Goal: Task Accomplishment & Management: Manage account settings

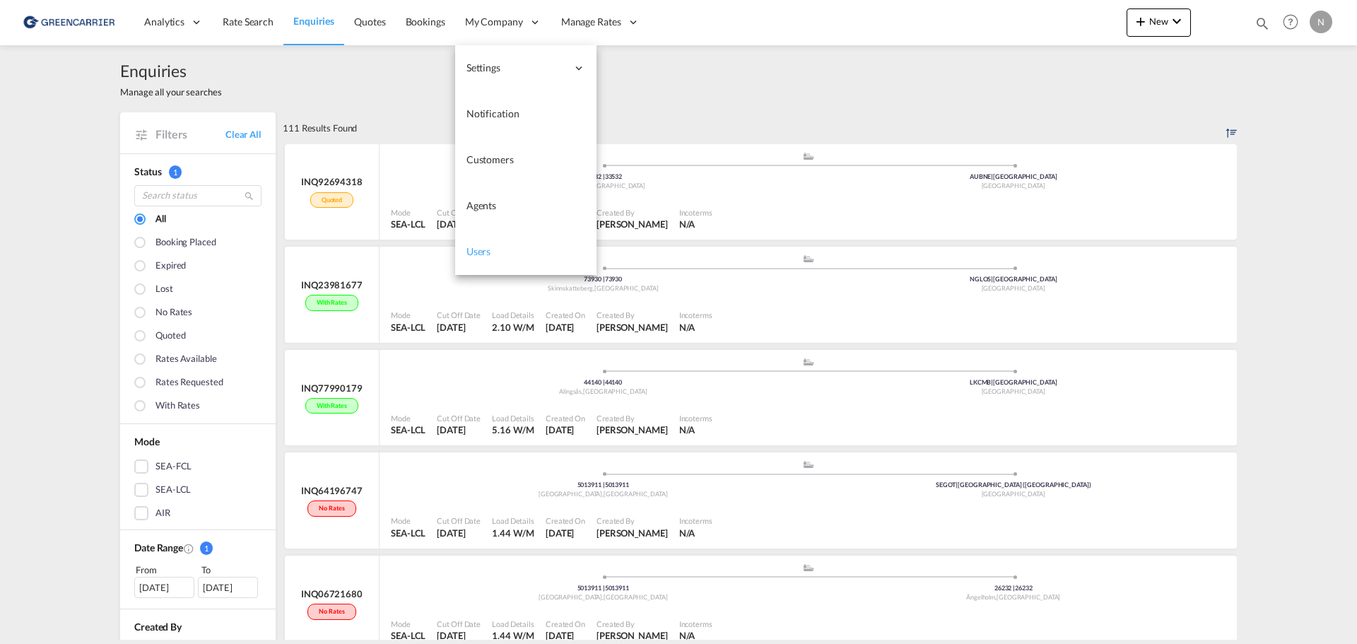
drag, startPoint x: 490, startPoint y: 250, endPoint x: 483, endPoint y: 246, distance: 7.9
click at [490, 250] on span "Users" at bounding box center [479, 251] width 25 height 12
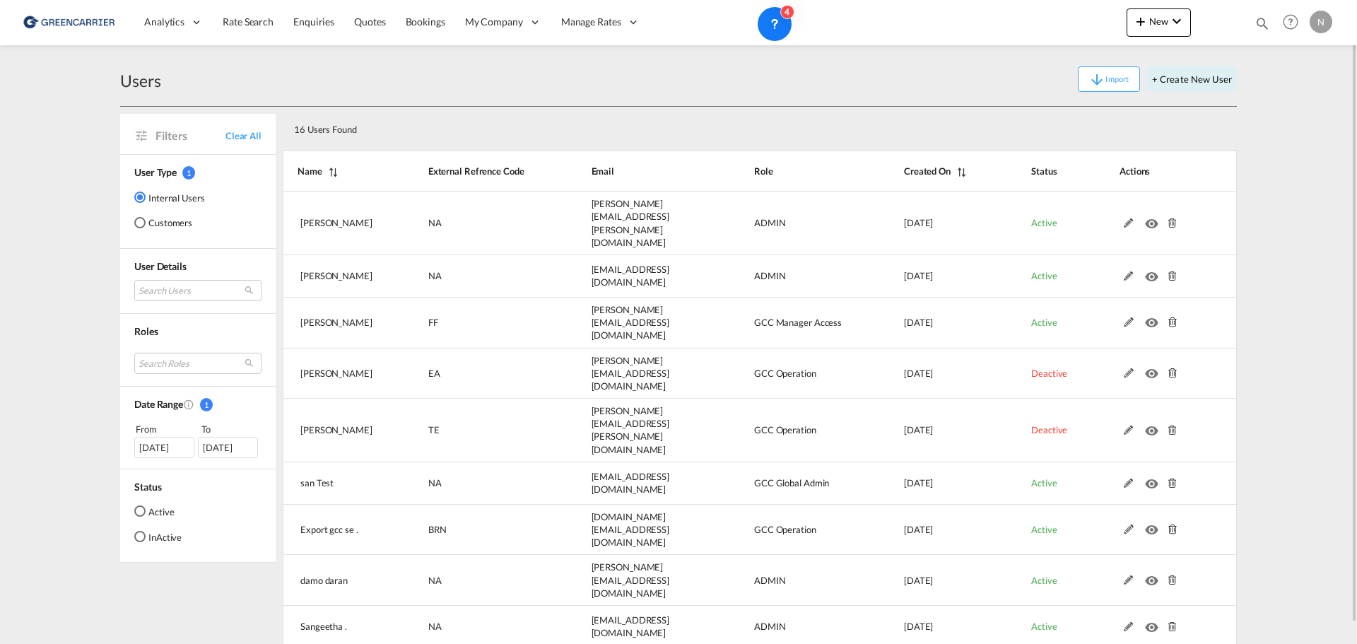
click at [157, 225] on md-radio-button "Customers" at bounding box center [169, 223] width 71 height 14
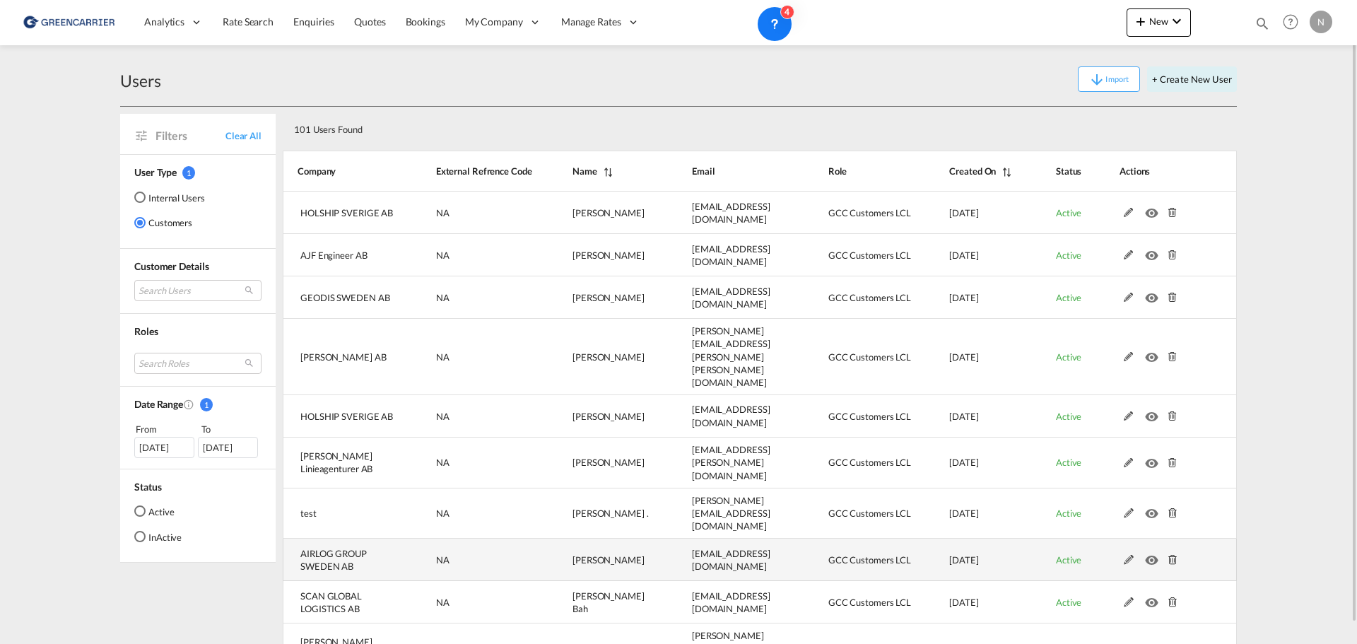
click at [1126, 555] on md-icon at bounding box center [1129, 560] width 18 height 10
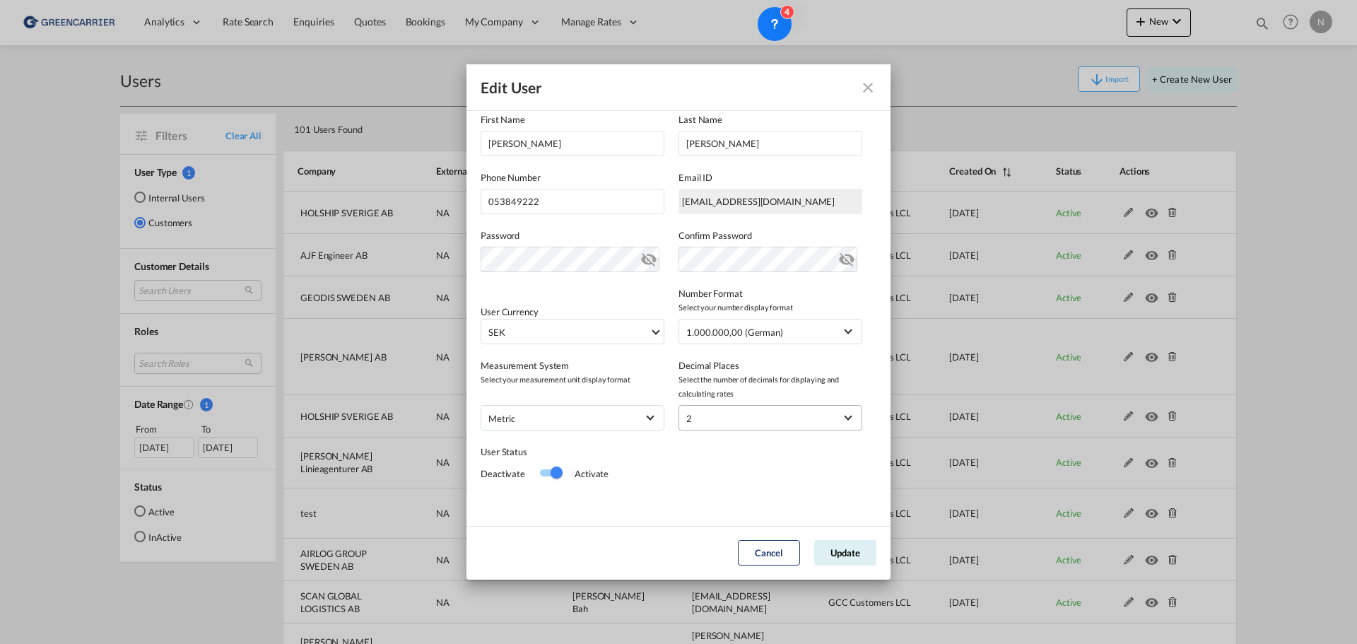
scroll to position [163, 0]
click at [844, 551] on button "Update" at bounding box center [845, 552] width 62 height 25
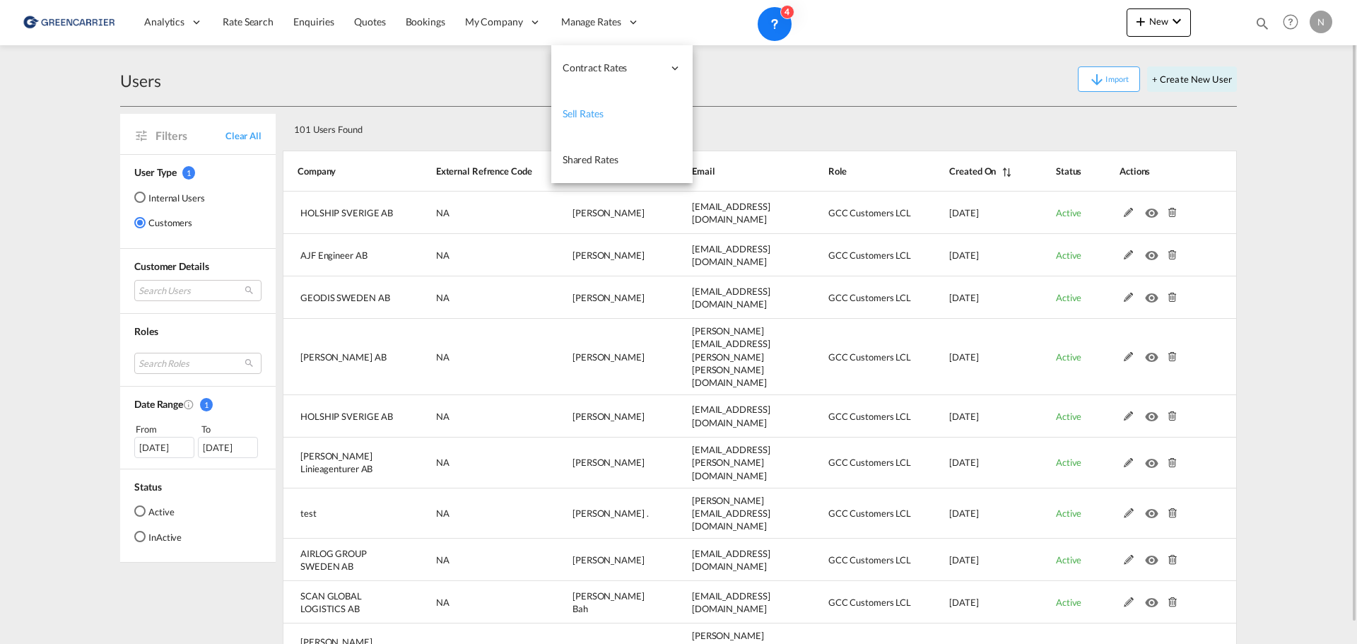
click at [588, 111] on span "Sell Rates" at bounding box center [583, 113] width 41 height 12
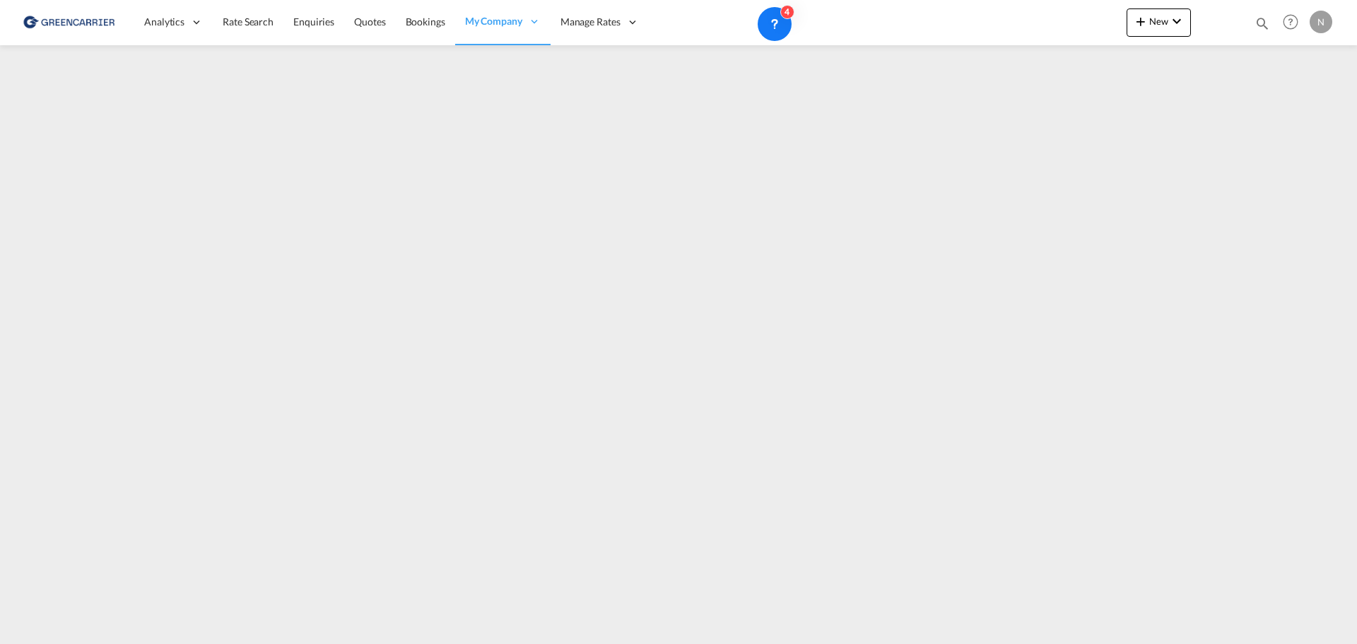
click at [64, 19] on img at bounding box center [68, 22] width 95 height 32
